Goal: Task Accomplishment & Management: Complete application form

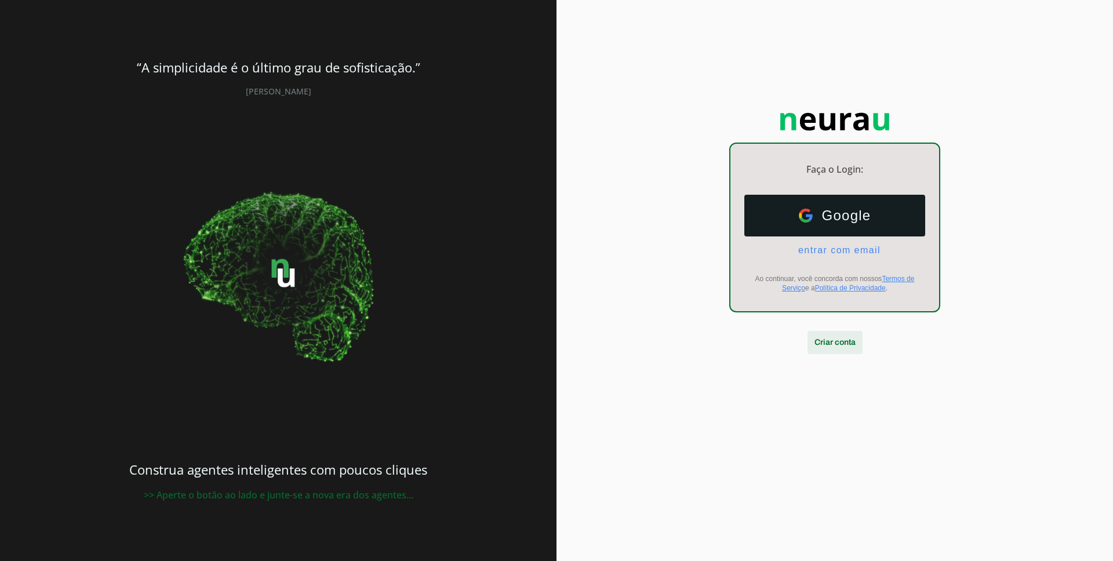
click at [826, 343] on span at bounding box center [835, 343] width 55 height 28
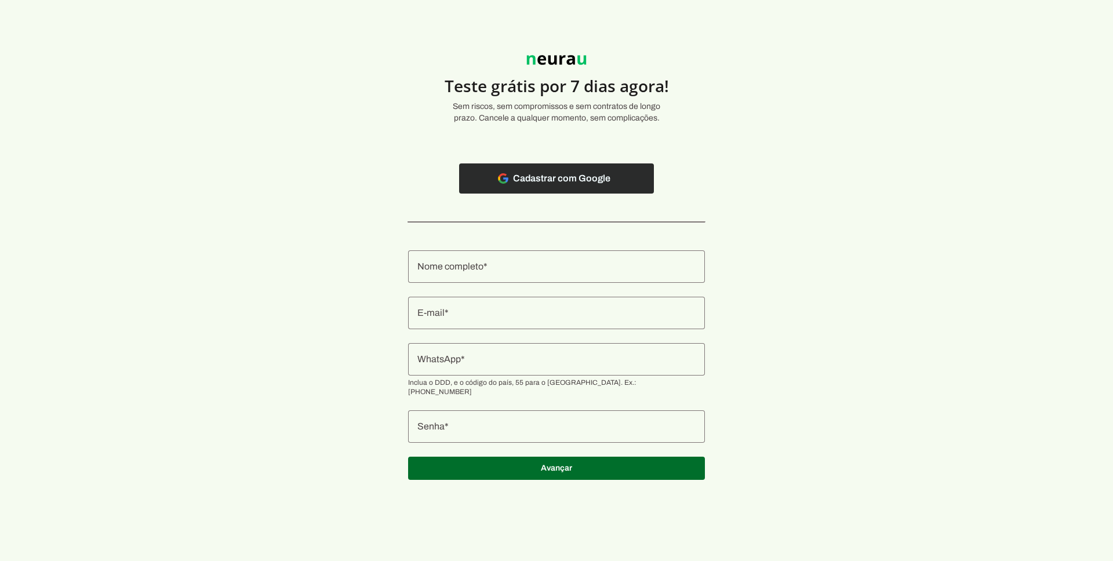
click at [561, 180] on span at bounding box center [556, 179] width 195 height 28
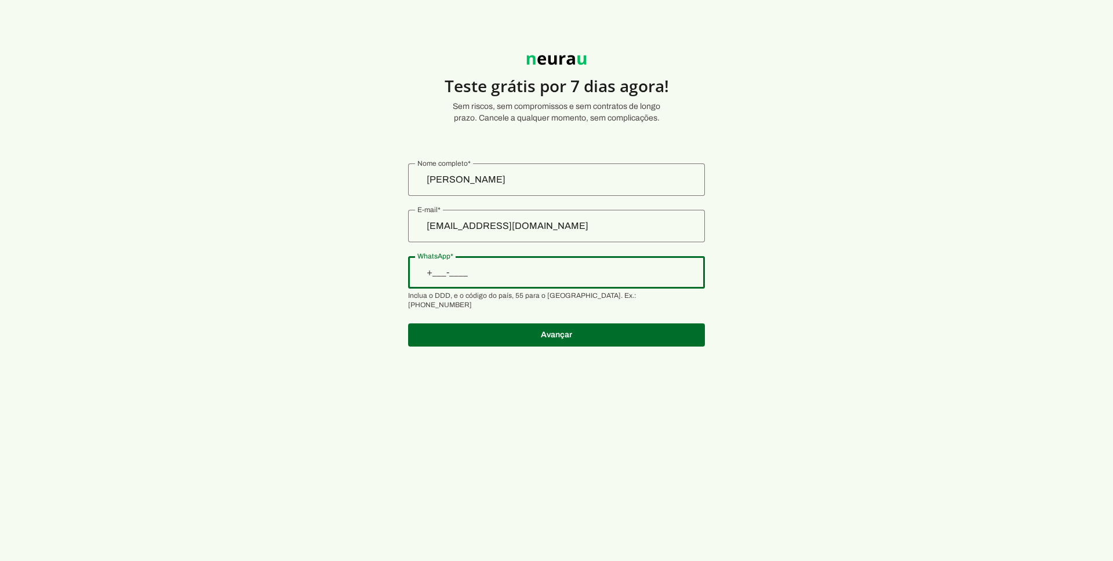
click at [507, 277] on input "WhatsApp" at bounding box center [556, 273] width 278 height 14
type input "+3__-_______"
type input "+55 (31) 9804-0120"
click at [569, 404] on account-registration-form "Teste grátis por 7 dias agora! Sem riscos, sem compromissos e sem contratos de …" at bounding box center [556, 280] width 1113 height 561
type md-outlined-text-field "+55 (31) 9804-0120"
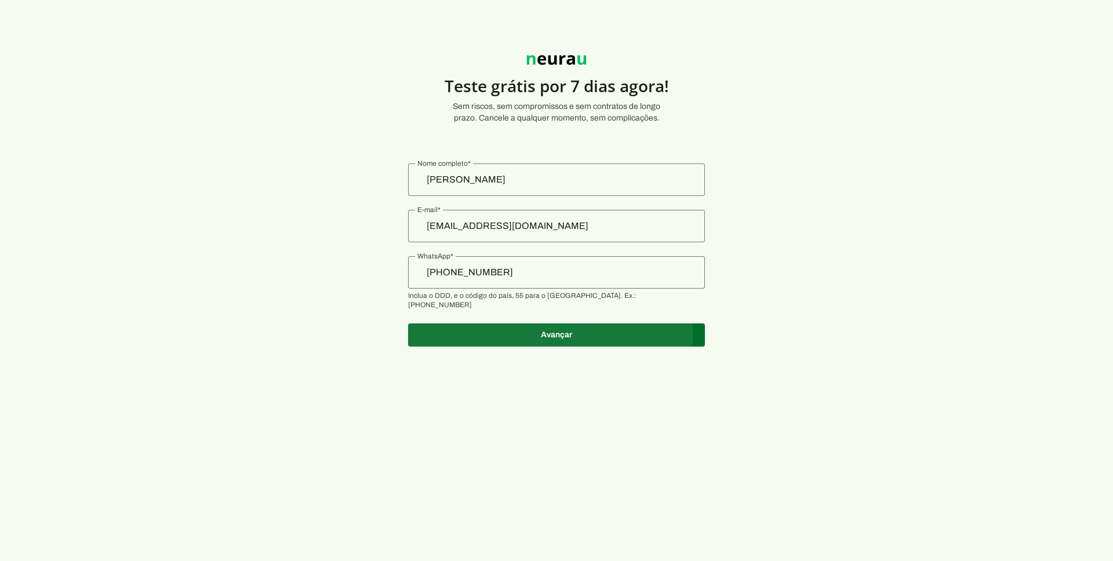
click at [486, 321] on span at bounding box center [556, 335] width 297 height 28
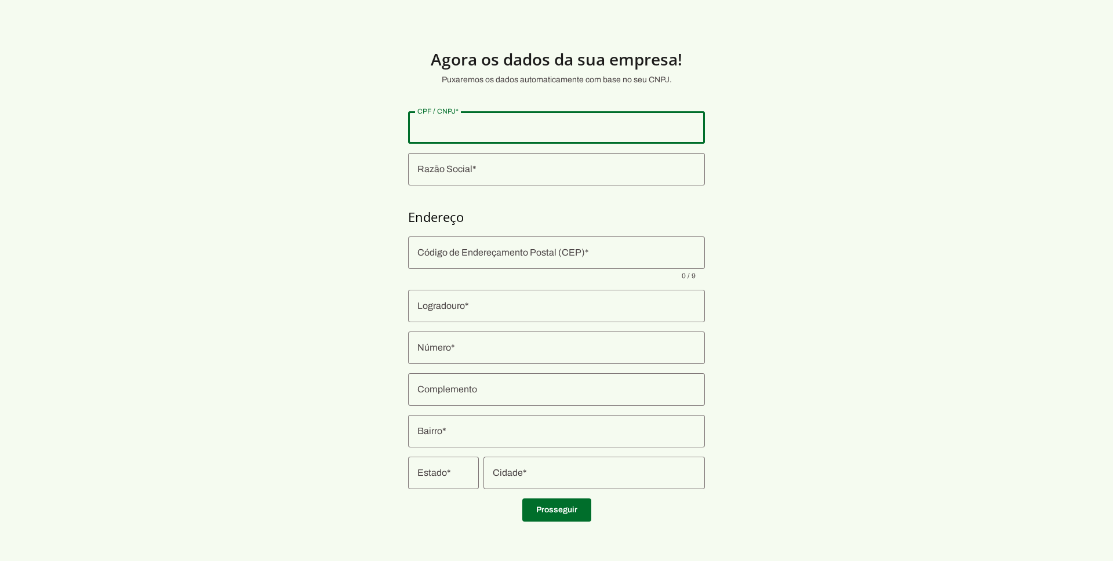
click at [517, 133] on input "CPF / CNPJ" at bounding box center [556, 128] width 278 height 14
type input "013.932.366-00"
type md-outlined-text-field "013.932.366-00"
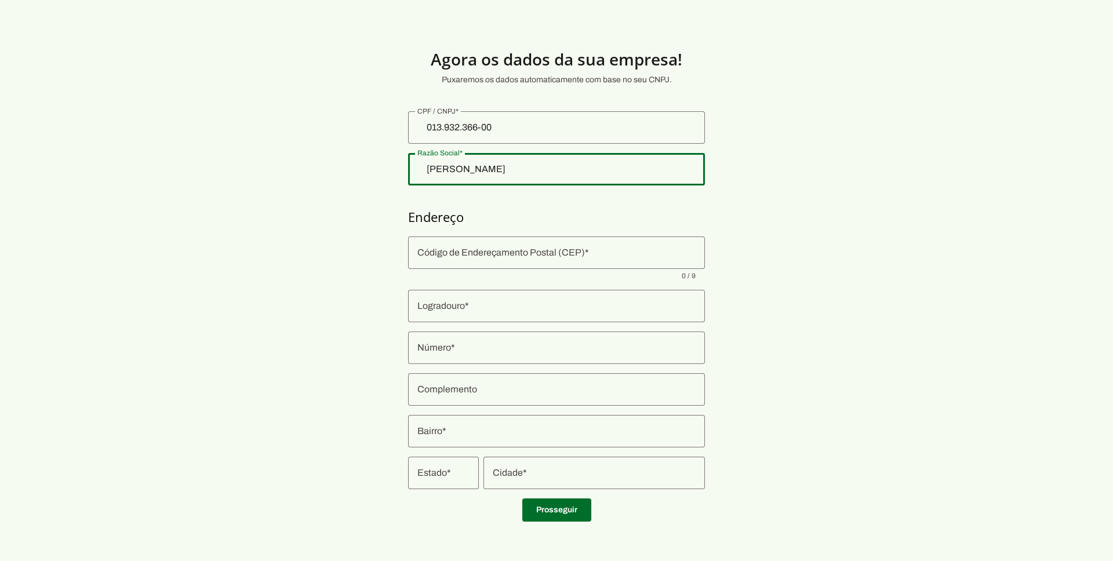
type input "Ramom Dias de Azevedo"
type md-outlined-text-field "Ramom Dias de Azevedo"
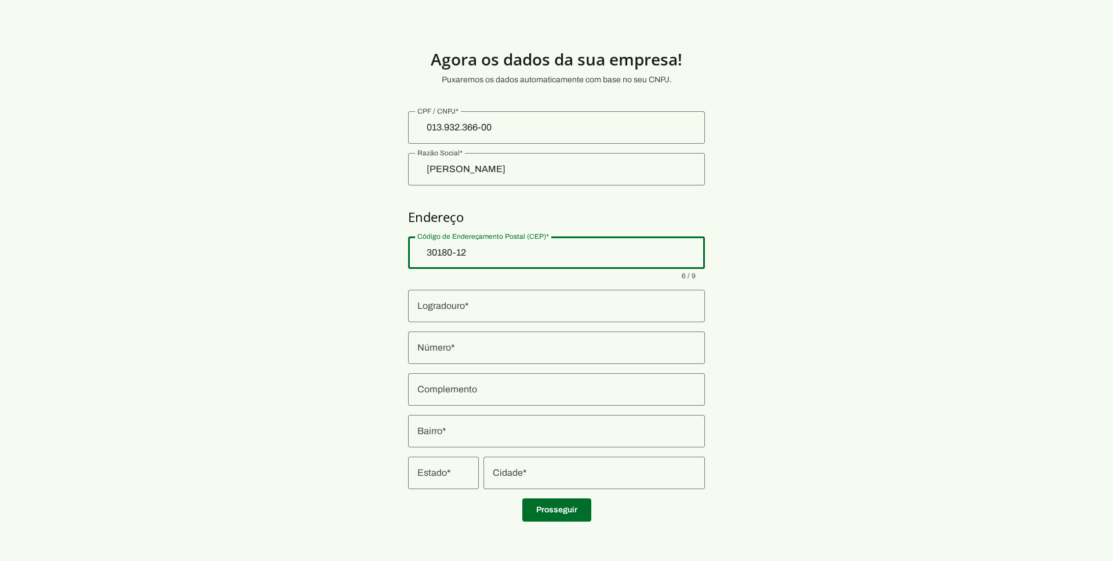
type input "30180-120"
type md-outlined-text-field "30180-120"
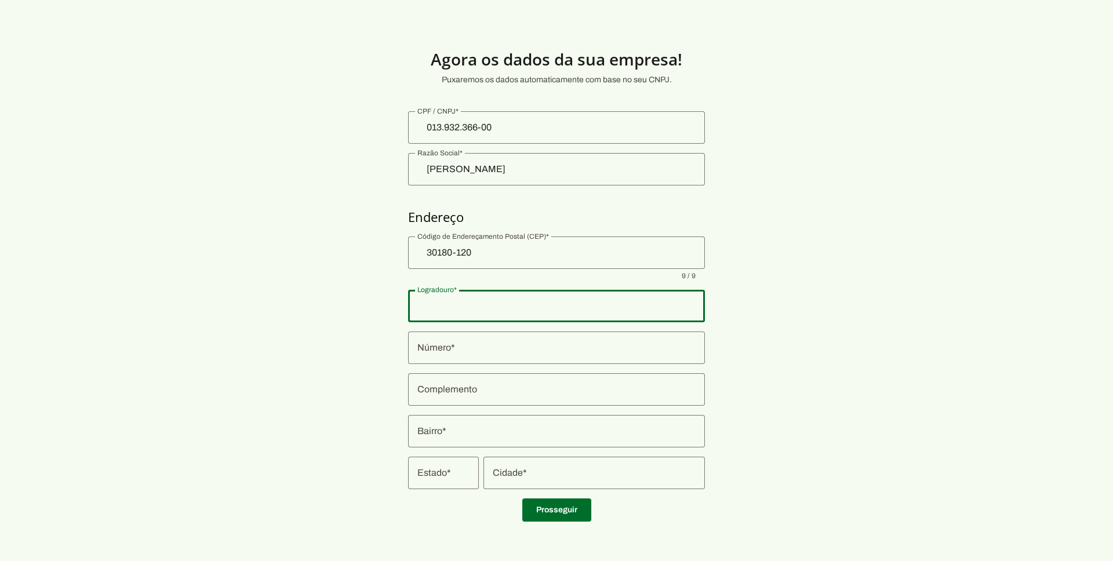
type input "Rua Alvarenga Peixoto"
type input "Lourdes"
type input "Belo Horizonte"
type input "MG"
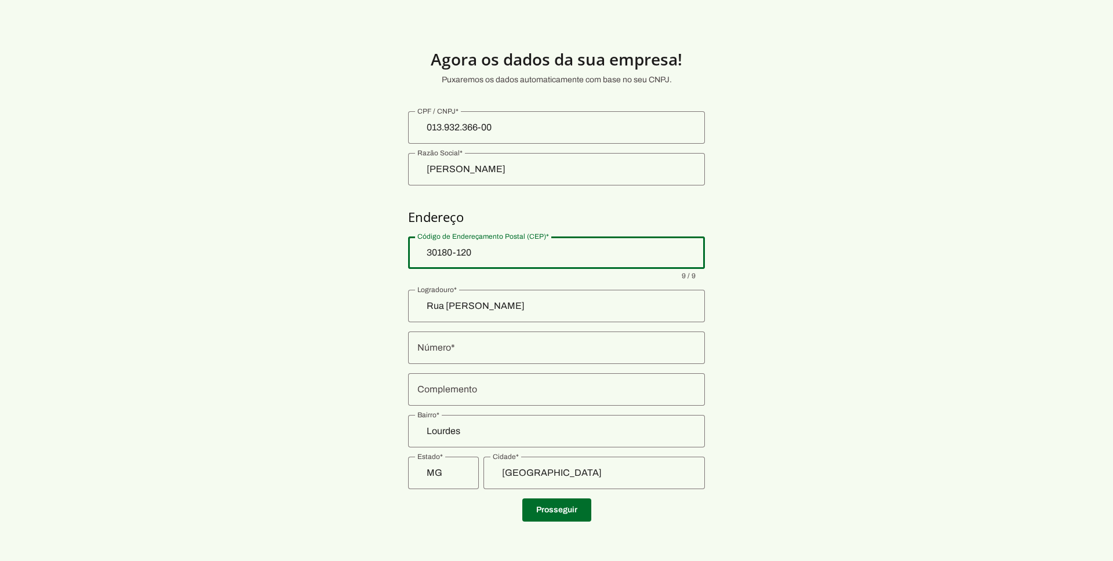
click at [477, 348] on input "Número" at bounding box center [556, 348] width 278 height 14
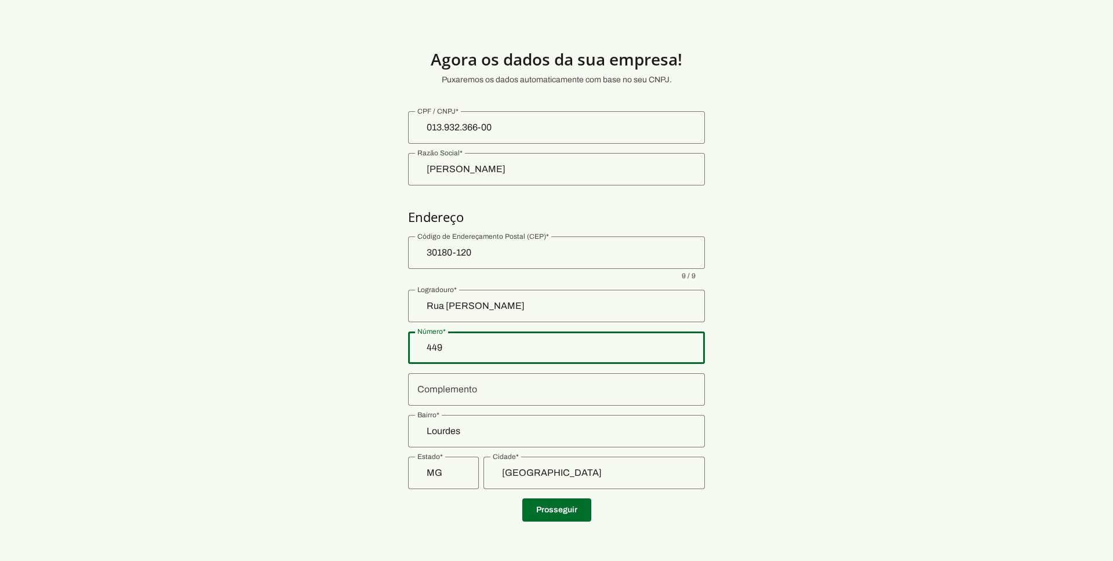
type input "449"
type md-outlined-text-field "449"
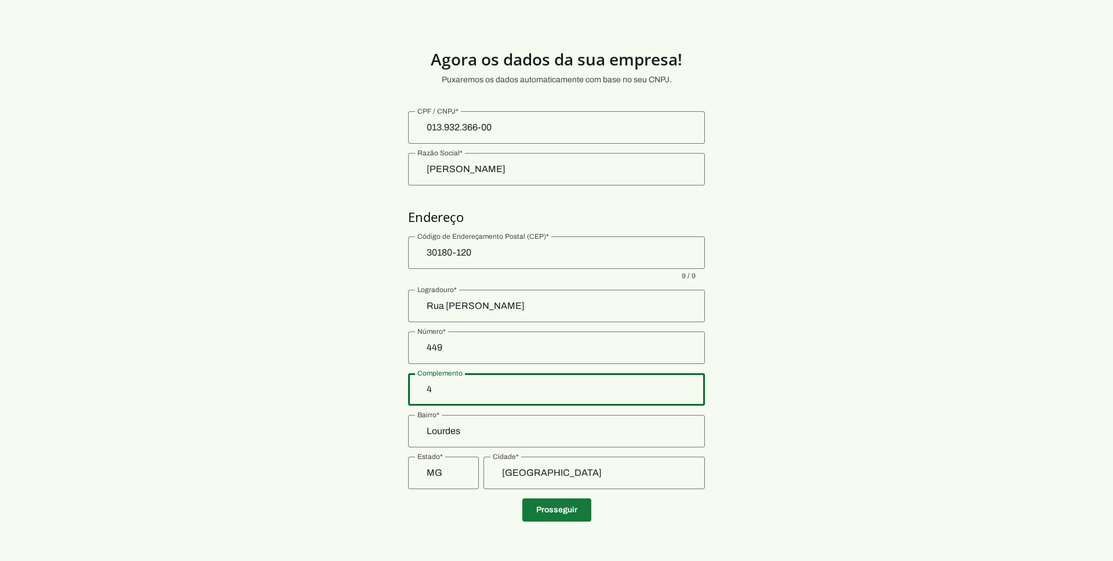
type input "4"
type md-outlined-text-field "4"
click at [563, 510] on span at bounding box center [556, 510] width 69 height 28
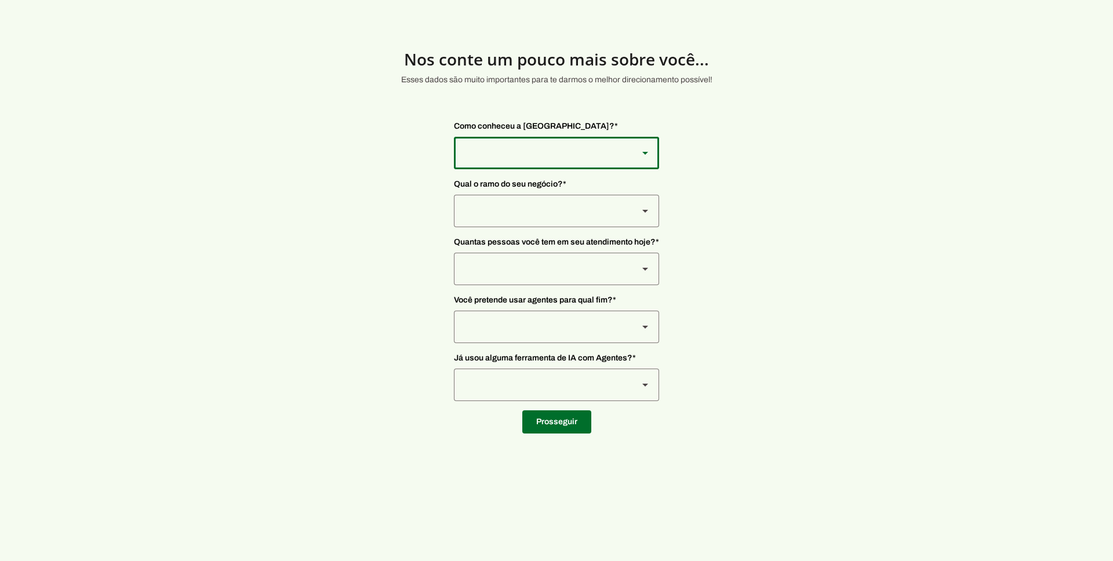
click at [569, 143] on div at bounding box center [541, 153] width 175 height 32
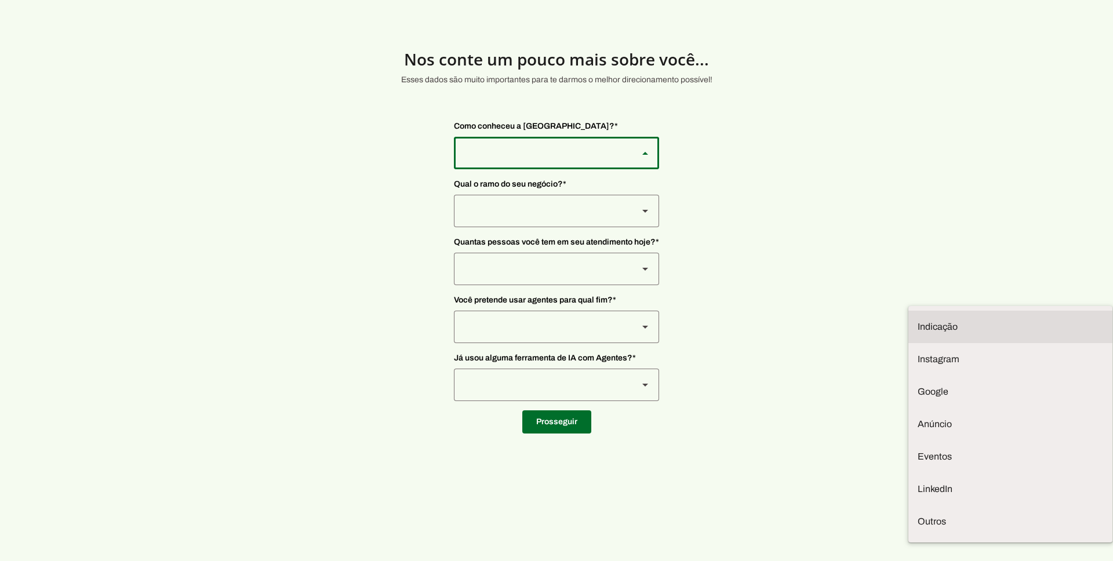
click at [0, 0] on slot "Indicação" at bounding box center [0, 0] width 0 height 0
type md-outlined-select "NW0Npec8Jvm64GSjAjvQ"
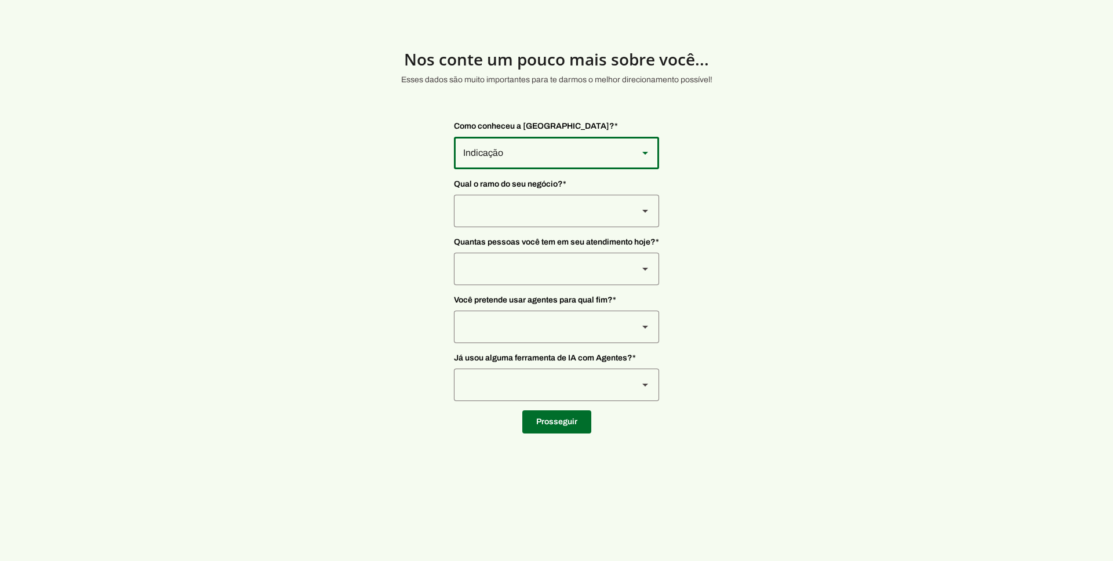
click at [523, 211] on div at bounding box center [541, 211] width 175 height 32
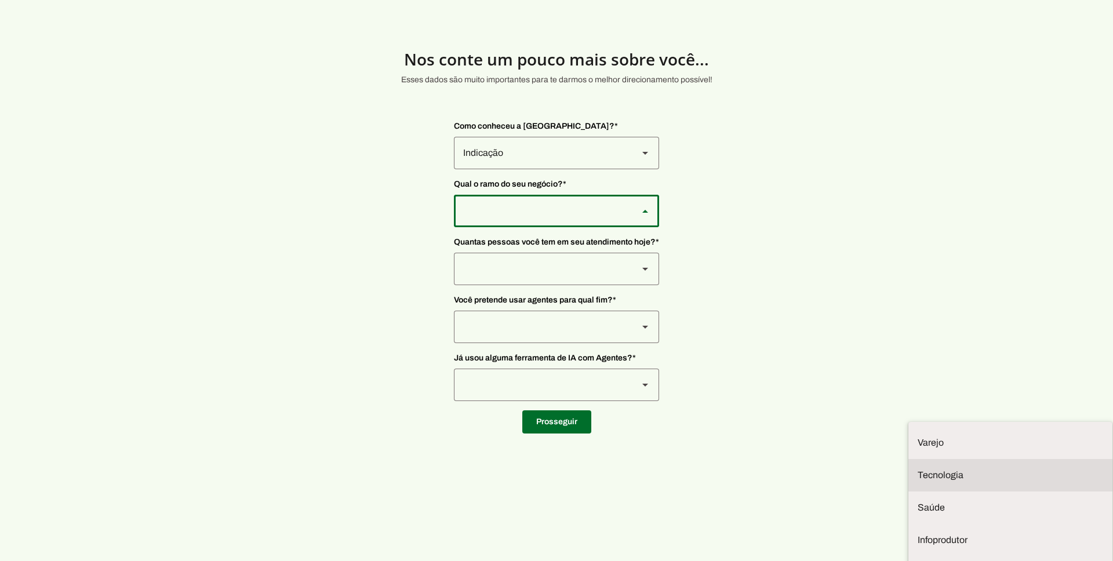
click at [0, 0] on slot "Tecnologia" at bounding box center [0, 0] width 0 height 0
type md-outlined-select "yMXRdQFYaeQlqGHqqohr"
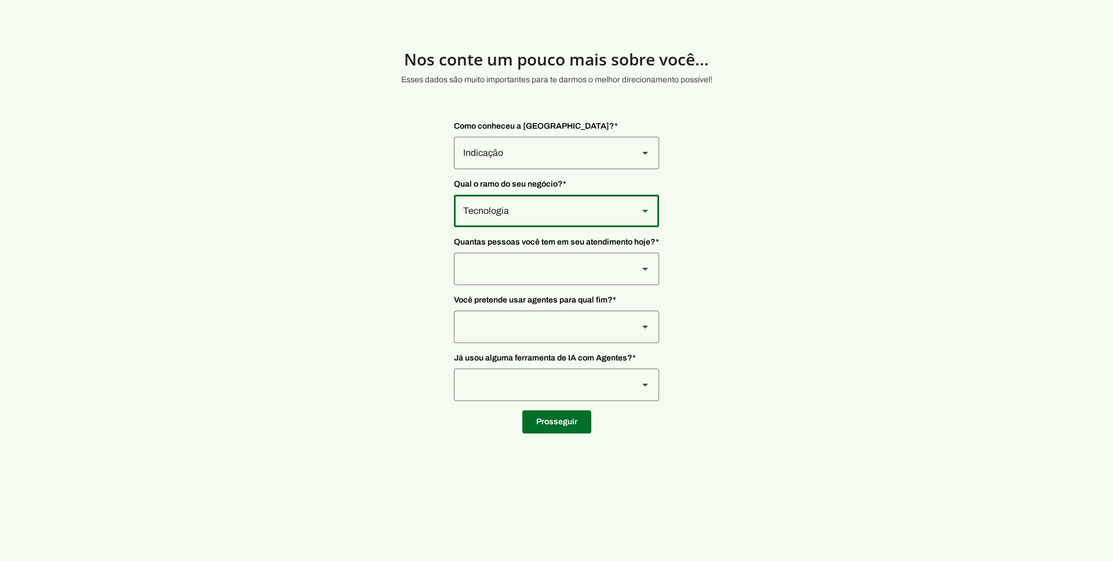
click at [507, 274] on div at bounding box center [541, 269] width 175 height 32
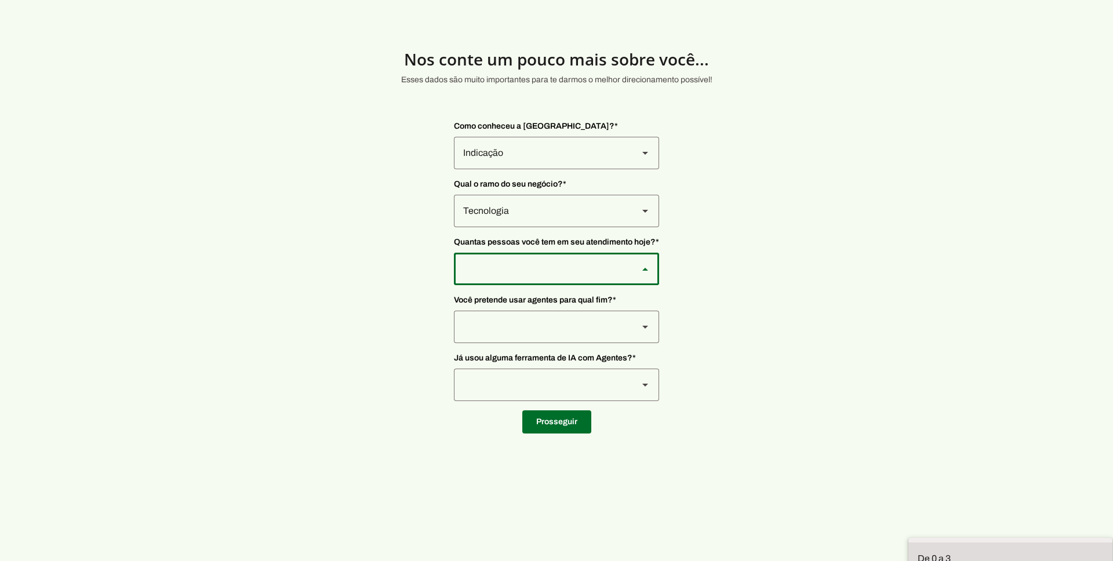
click at [909, 543] on md-item "De 0 a 3" at bounding box center [1011, 559] width 204 height 32
type md-outlined-select "yHmeUixsC5IlBgFUkJwN"
click at [506, 313] on div at bounding box center [541, 327] width 175 height 32
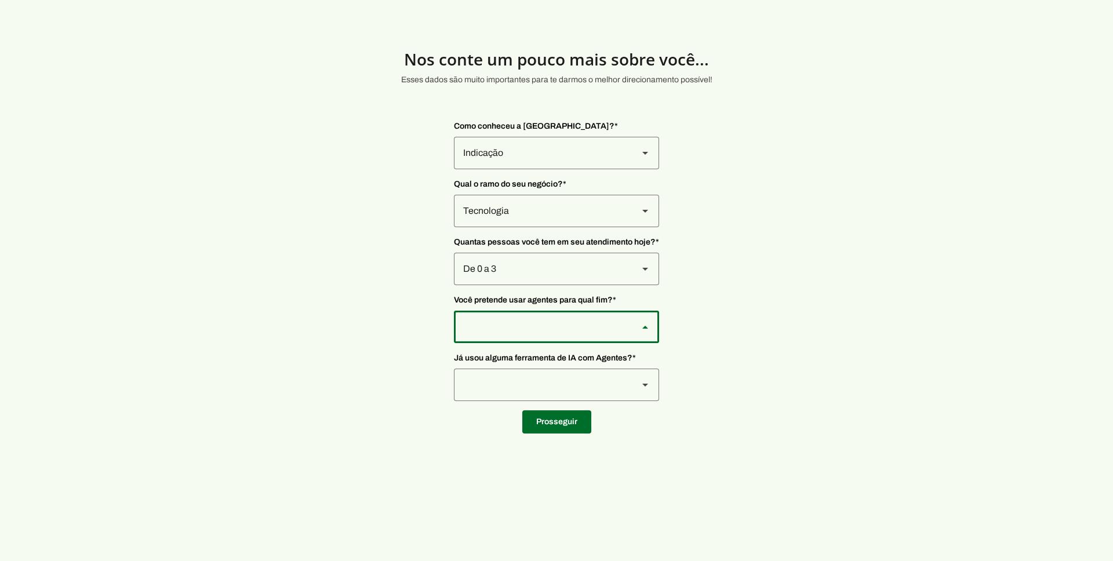
type md-outlined-select "F7ie3OCOKWbmhu0VXrjC"
click at [525, 381] on div at bounding box center [541, 385] width 175 height 32
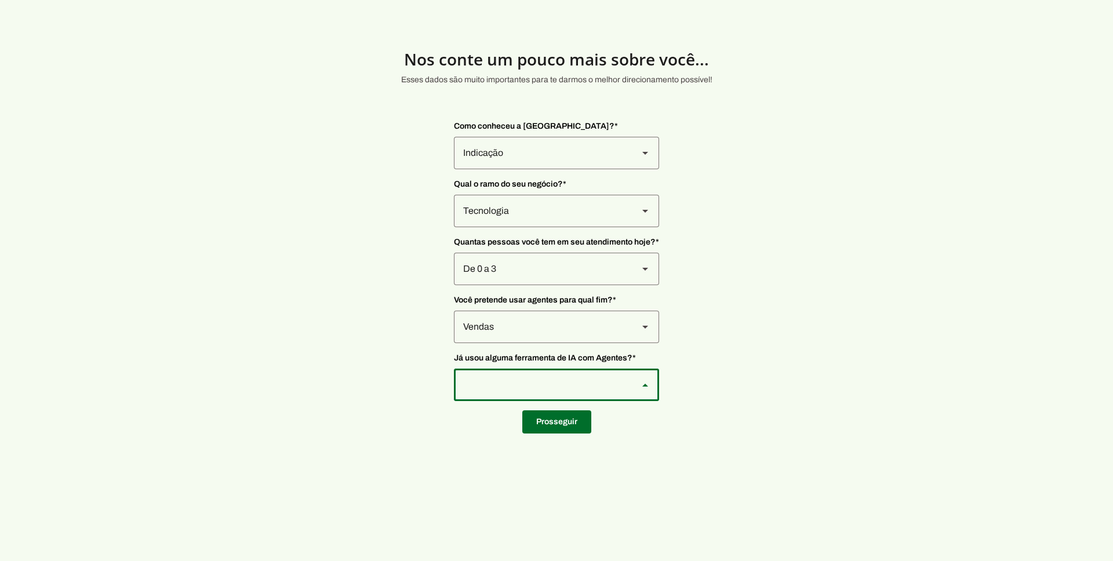
type md-outlined-select "YJTivUP5LYteilvK0BaA"
click at [530, 423] on span at bounding box center [556, 422] width 69 height 28
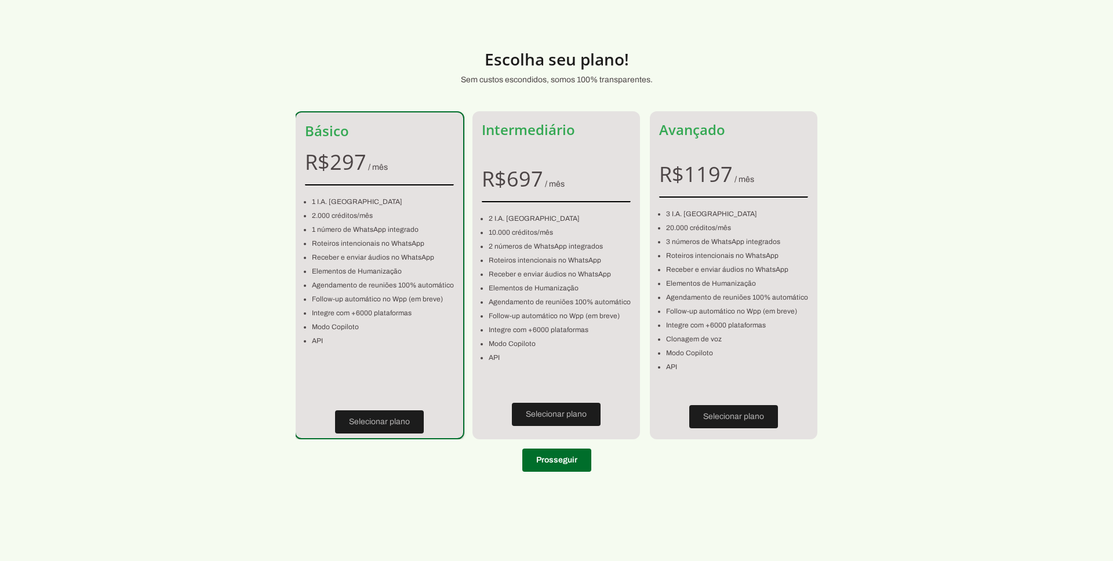
click at [982, 204] on section "Escolha seu plano! Sem custos escondidos, somos 100% transparentes. Básico R$ 2…" at bounding box center [556, 254] width 1113 height 453
click at [559, 462] on span at bounding box center [556, 460] width 69 height 28
type input "30180-120"
type input "Rua Alvarenga Peixoto"
type input "449"
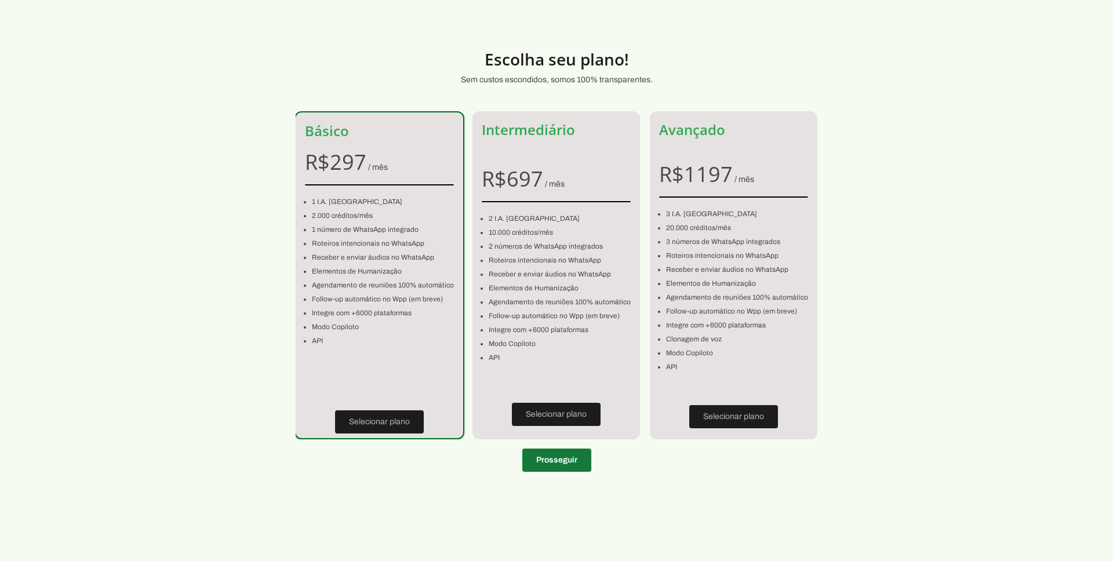
type input "4"
type input "Lourdes"
type input "Belo Horizonte"
type input "MG"
type input "013.932.366-00"
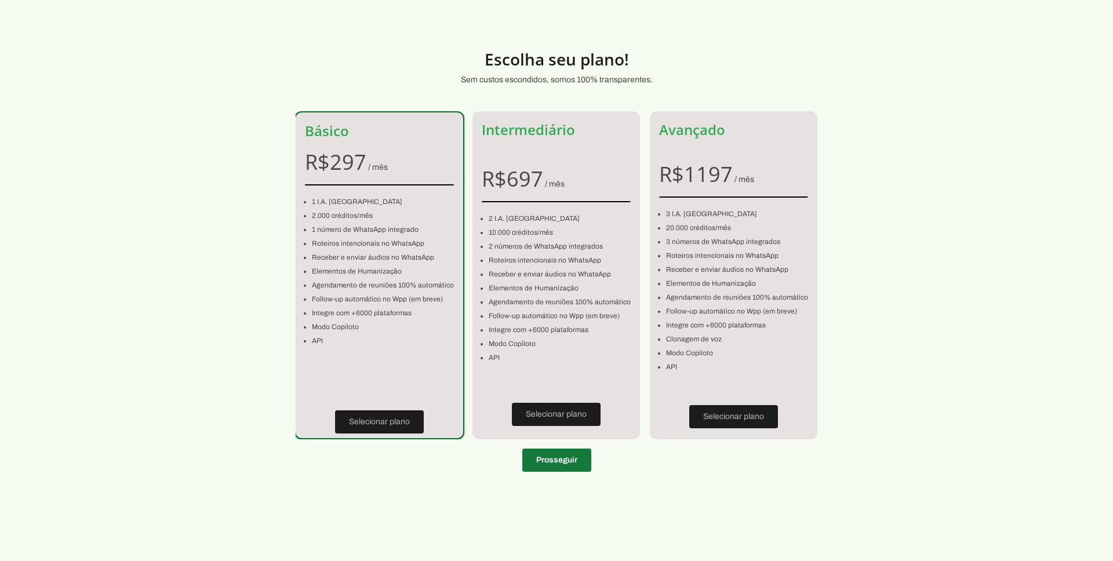
type input "+55 (31) 9804-0120"
